Goal: Check status: Check status

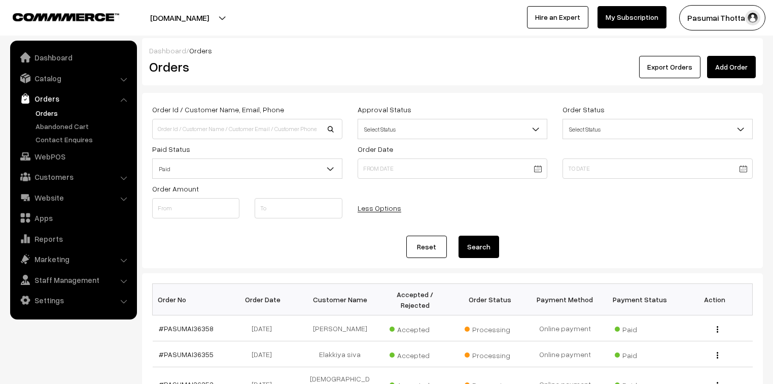
scroll to position [81, 0]
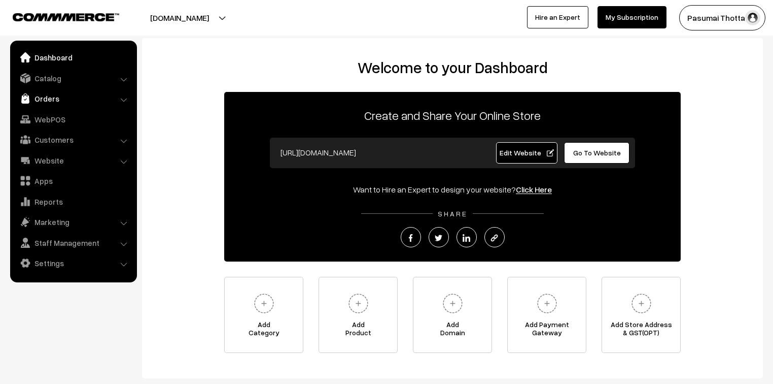
click at [47, 95] on link "Orders" at bounding box center [73, 98] width 121 height 18
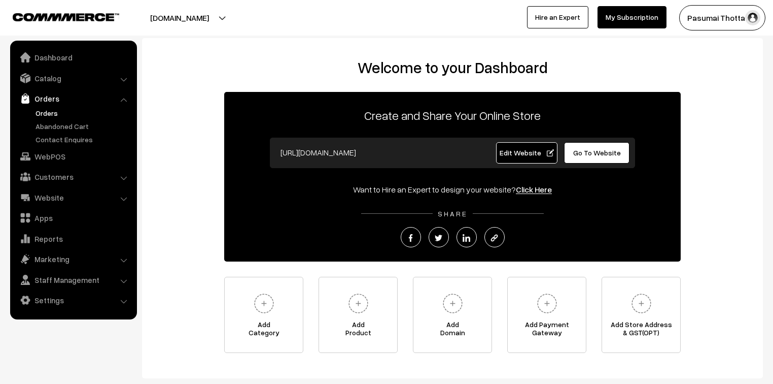
click at [59, 113] on link "Orders" at bounding box center [83, 113] width 100 height 11
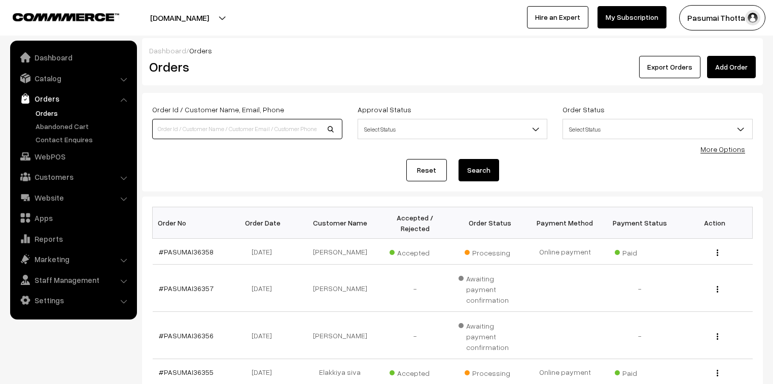
click at [219, 131] on input at bounding box center [247, 129] width 190 height 20
type input "36290"
click at [459, 159] on button "Search" at bounding box center [479, 170] width 41 height 22
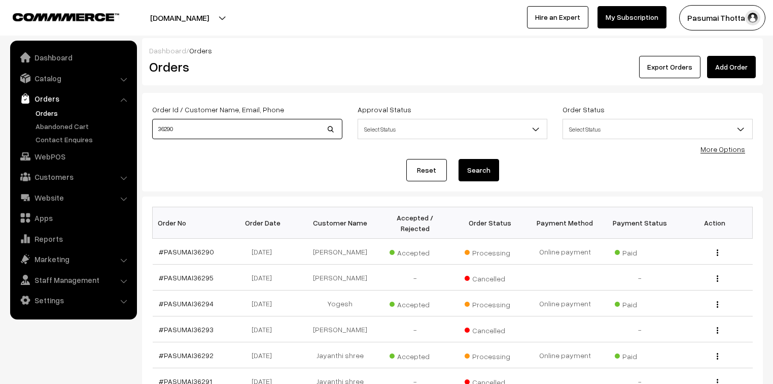
drag, startPoint x: 186, startPoint y: 122, endPoint x: 134, endPoint y: 125, distance: 51.9
click at [134, 125] on body "Thank you for showing interest. Our team will call you shortly. Close pasumaith…" at bounding box center [386, 312] width 773 height 625
type input "36353"
click at [459, 159] on button "Search" at bounding box center [479, 170] width 41 height 22
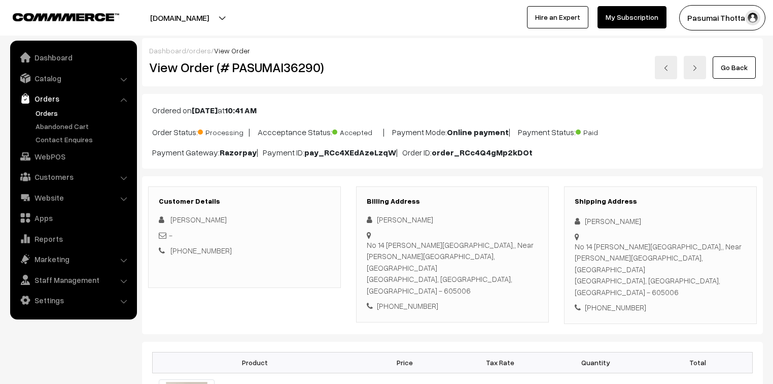
scroll to position [41, 0]
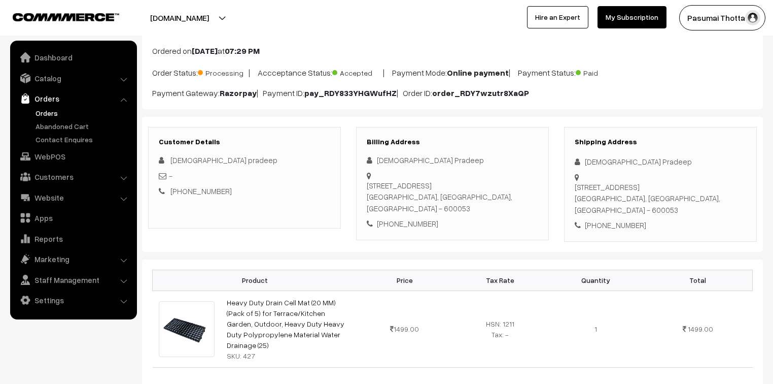
scroll to position [41, 0]
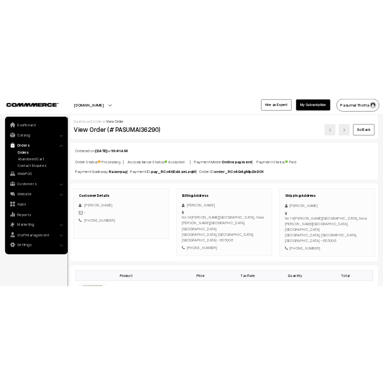
scroll to position [41, 0]
